Goal: Task Accomplishment & Management: Use online tool/utility

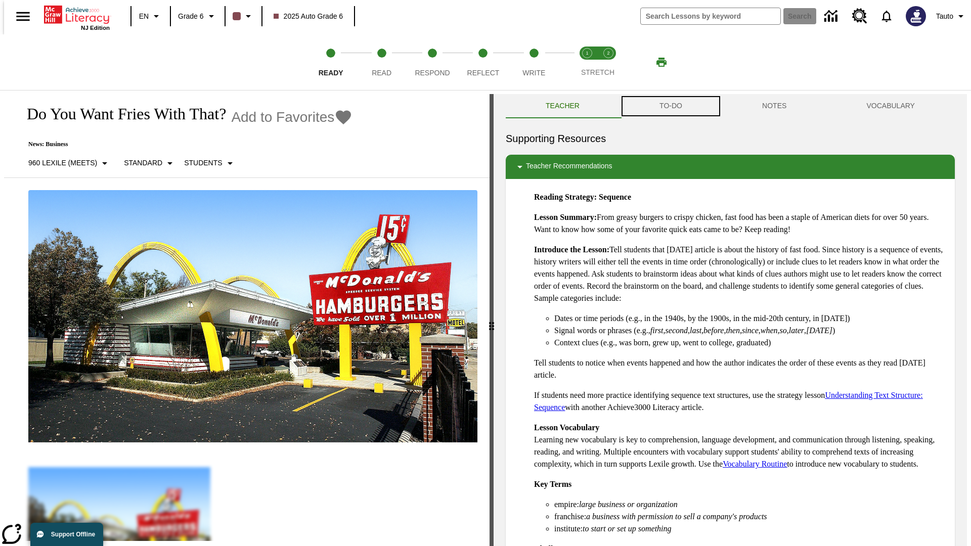
click at [670, 106] on button "TO-DO" at bounding box center [671, 106] width 103 height 24
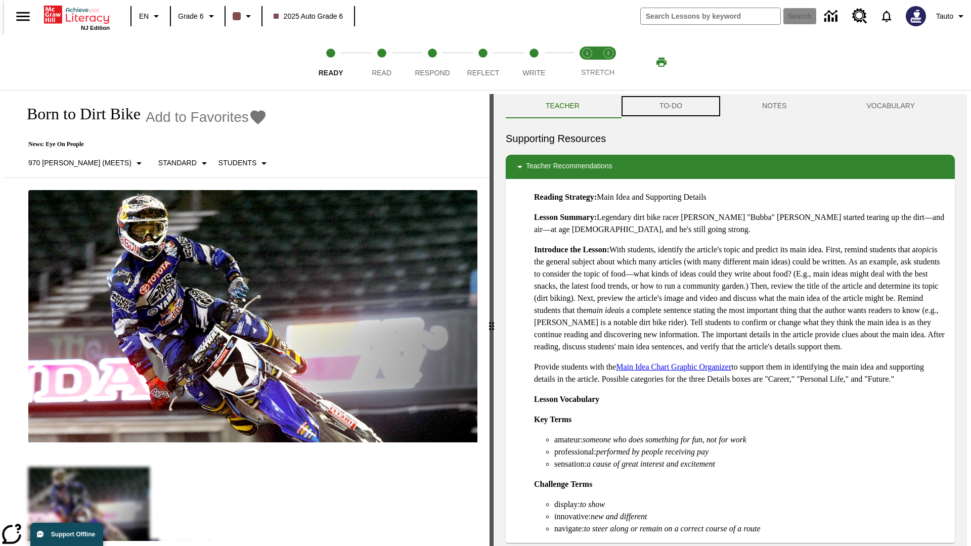
click at [670, 106] on button "TO-DO" at bounding box center [671, 106] width 103 height 24
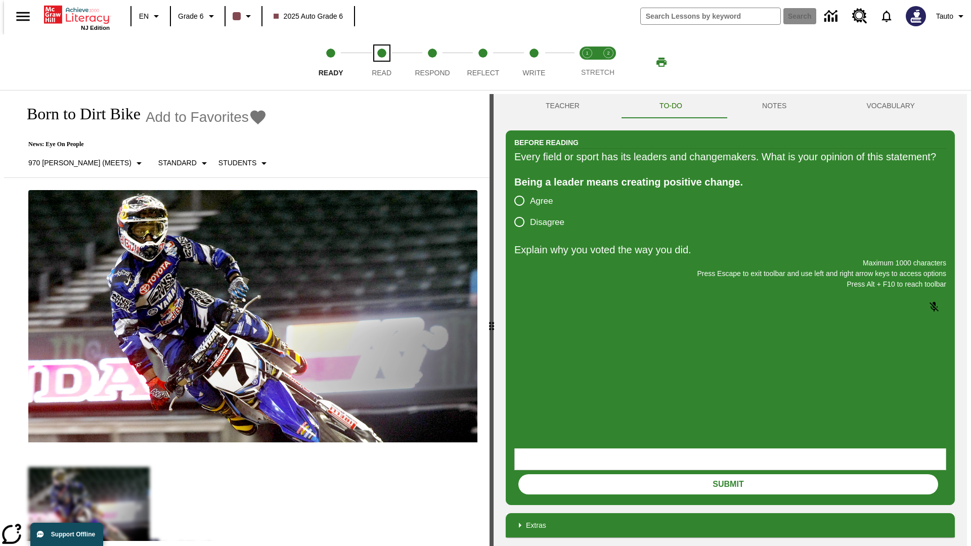
click at [381, 62] on span "Read" at bounding box center [382, 69] width 20 height 18
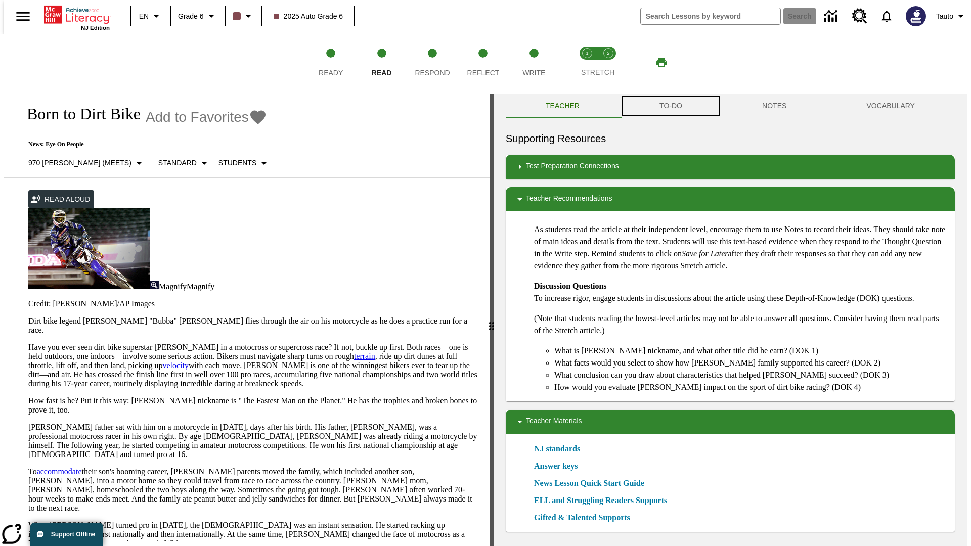
scroll to position [1, 0]
click at [670, 106] on button "TO-DO" at bounding box center [671, 106] width 103 height 24
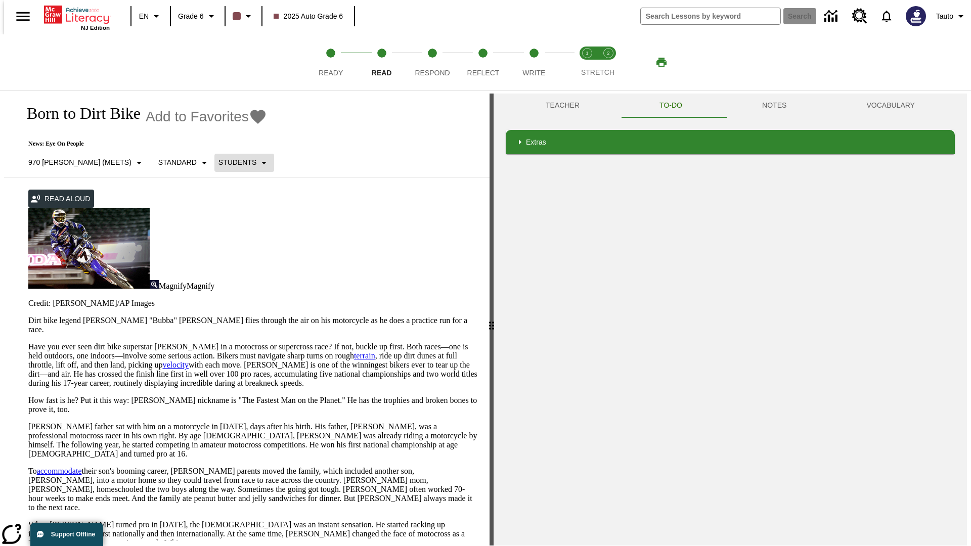
click at [218, 162] on p "Students" at bounding box center [237, 162] width 38 height 11
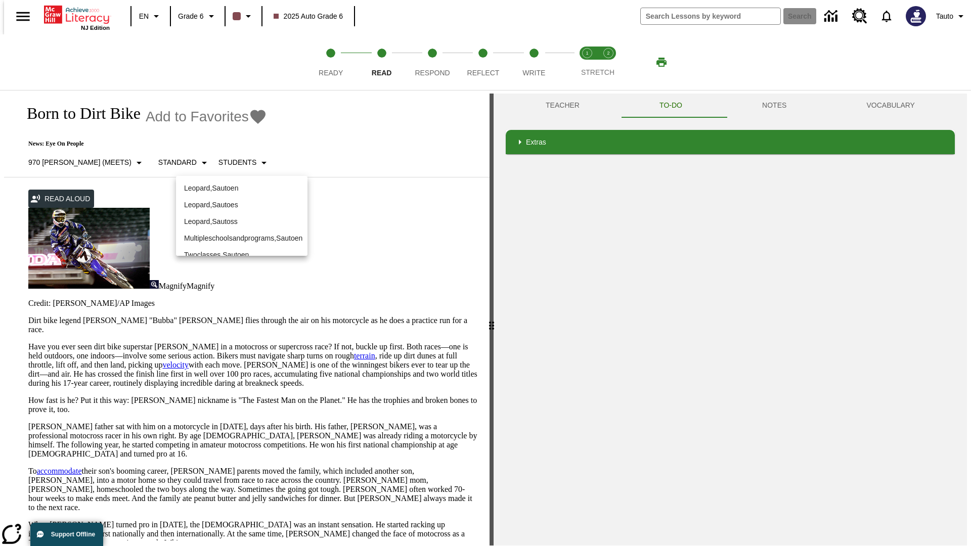
click at [242, 188] on p "Leopard , Sautoen" at bounding box center [241, 188] width 115 height 11
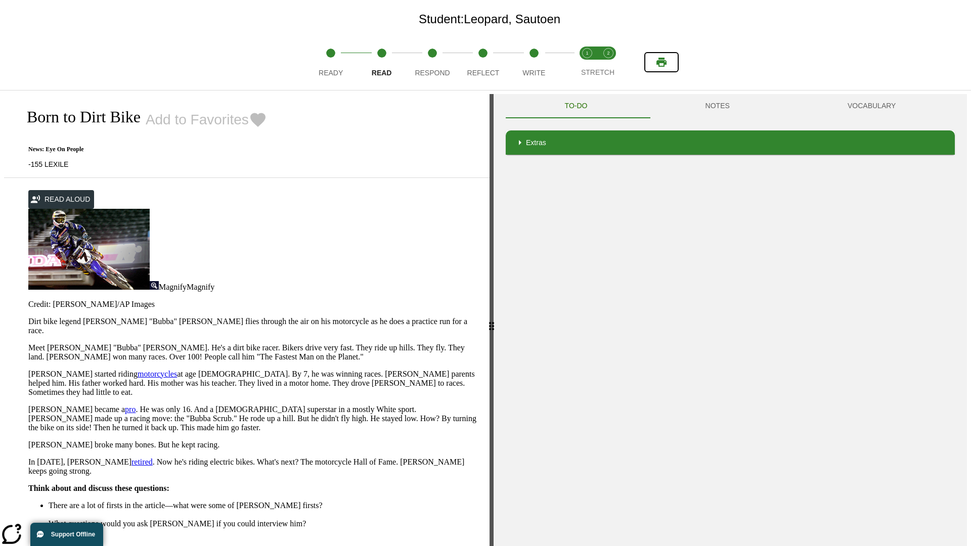
click at [662, 62] on icon "Print" at bounding box center [661, 62] width 10 height 9
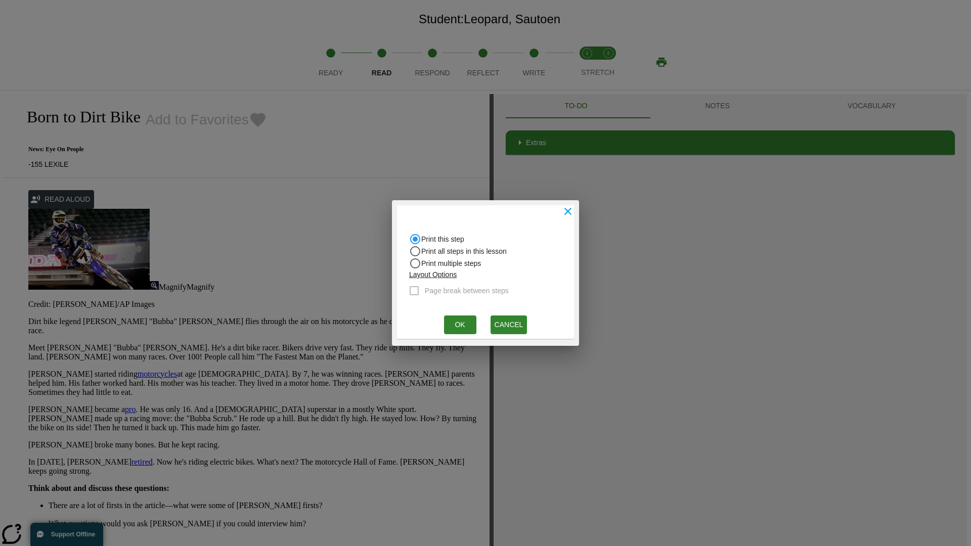
click at [415, 245] on input "Print all steps in this lesson" at bounding box center [415, 239] width 12 height 12
radio input "true"
radio input "false"
checkbox input "true"
click at [460, 325] on button "Ok" at bounding box center [460, 325] width 32 height 19
